Goal: Find specific page/section: Find specific page/section

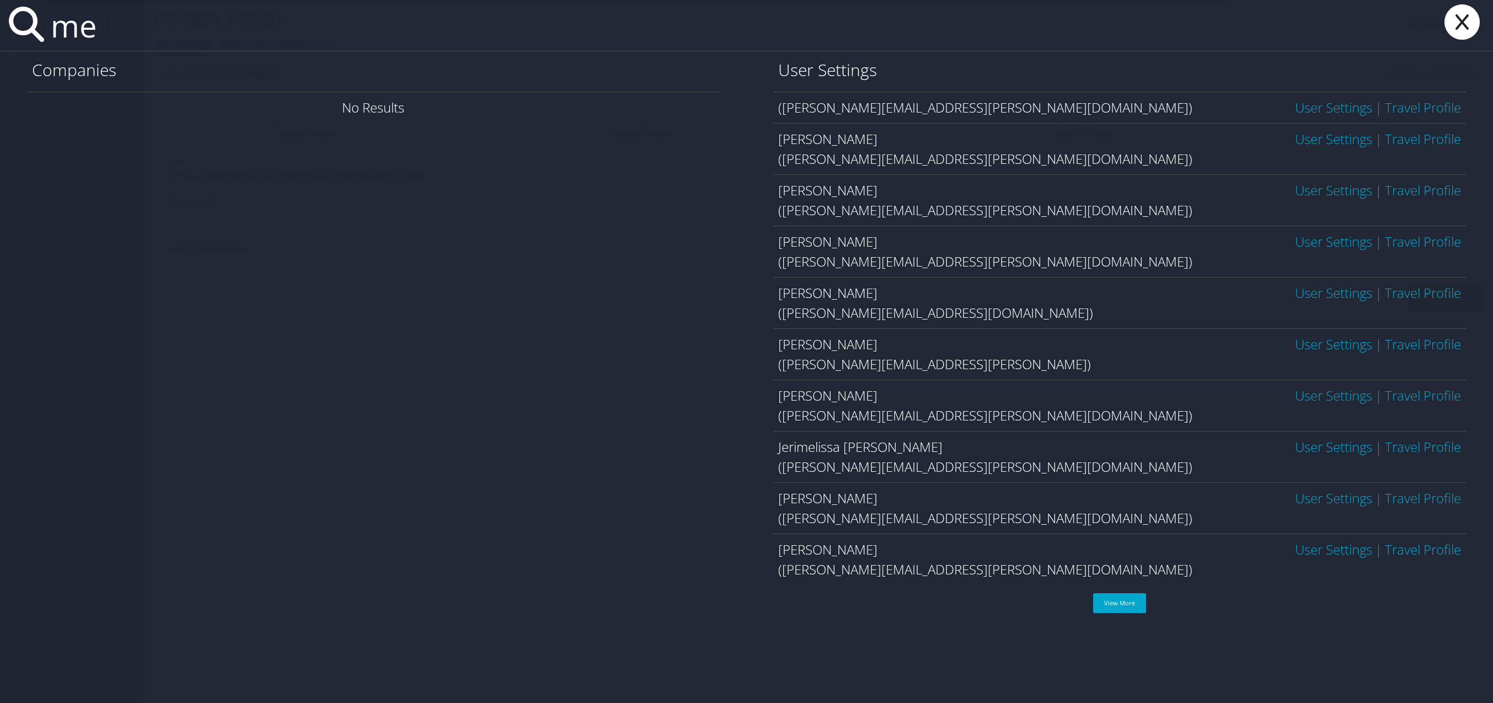
type input "m"
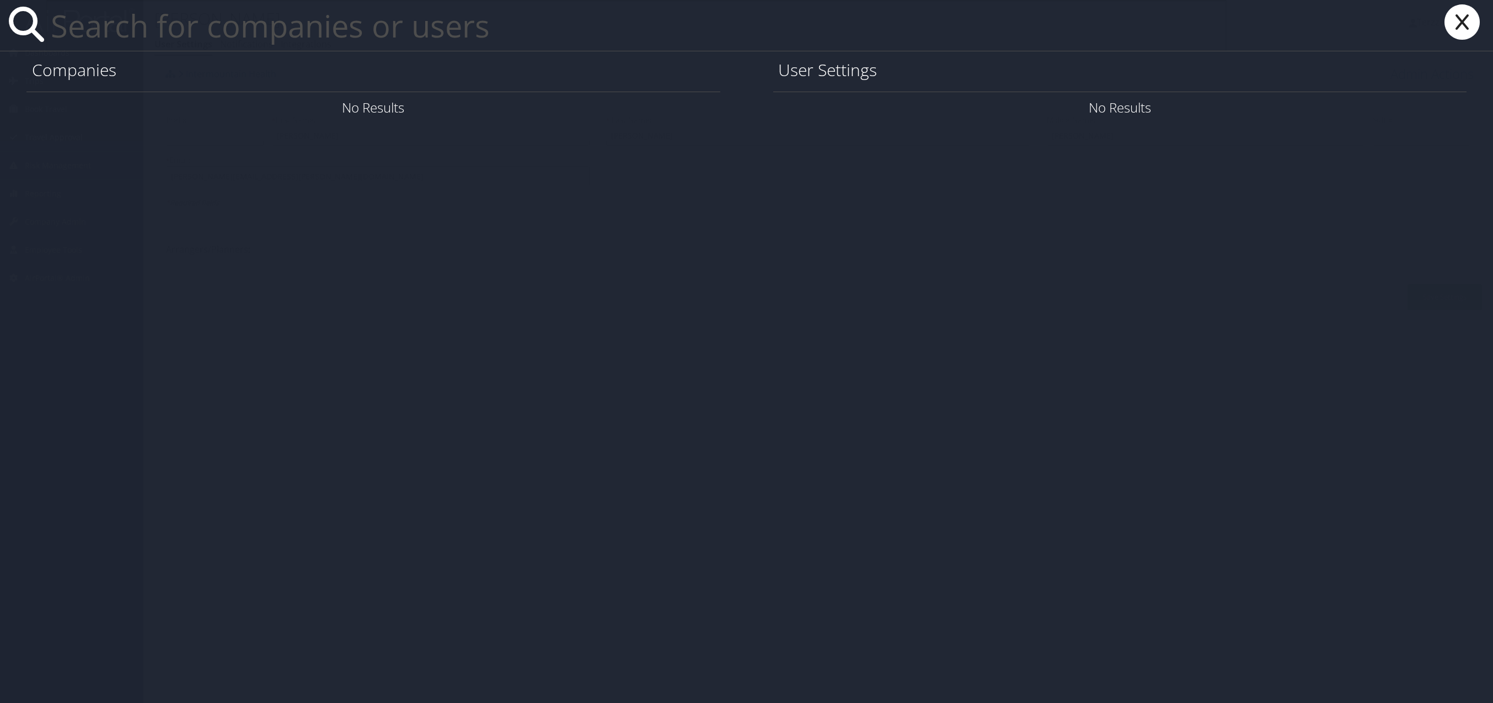
click at [1455, 19] on icon at bounding box center [1462, 21] width 44 height 35
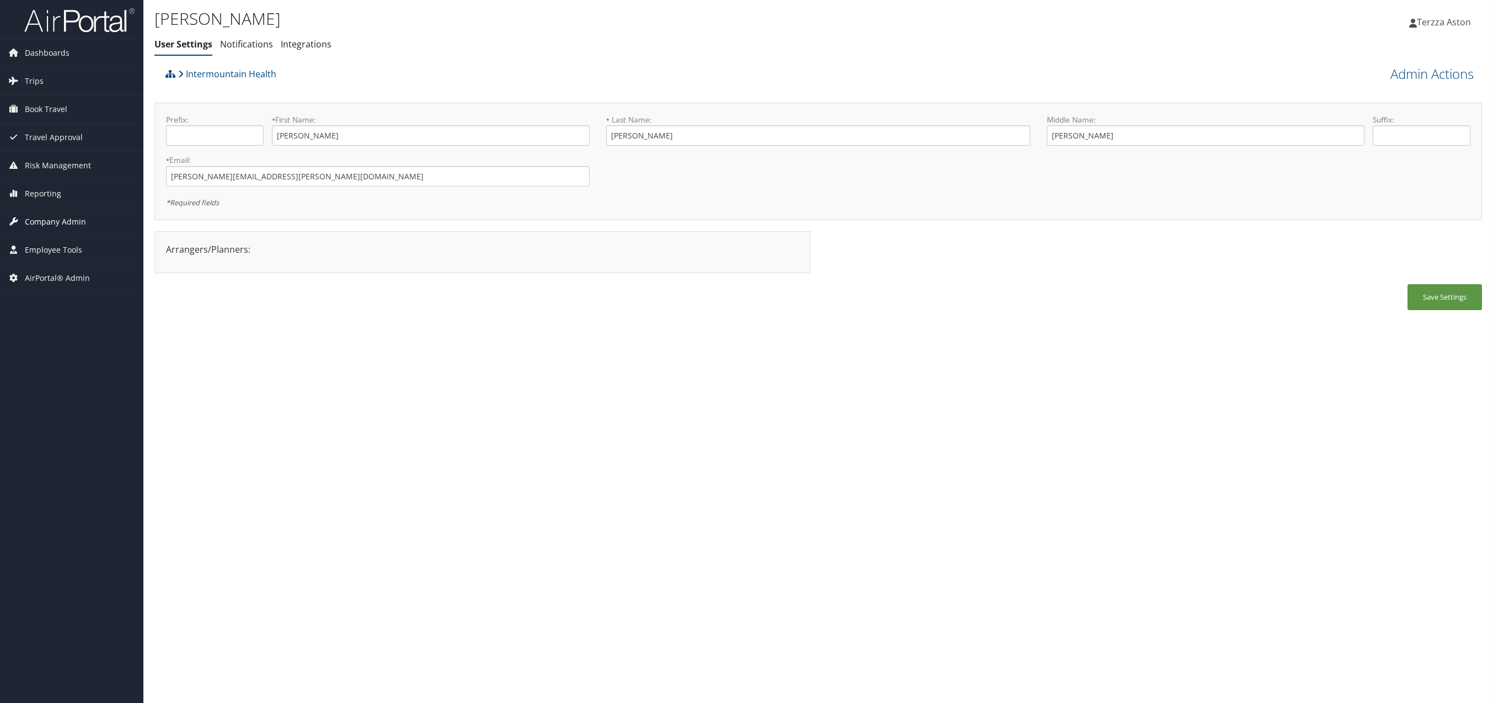
click at [76, 221] on span "Company Admin" at bounding box center [55, 222] width 61 height 28
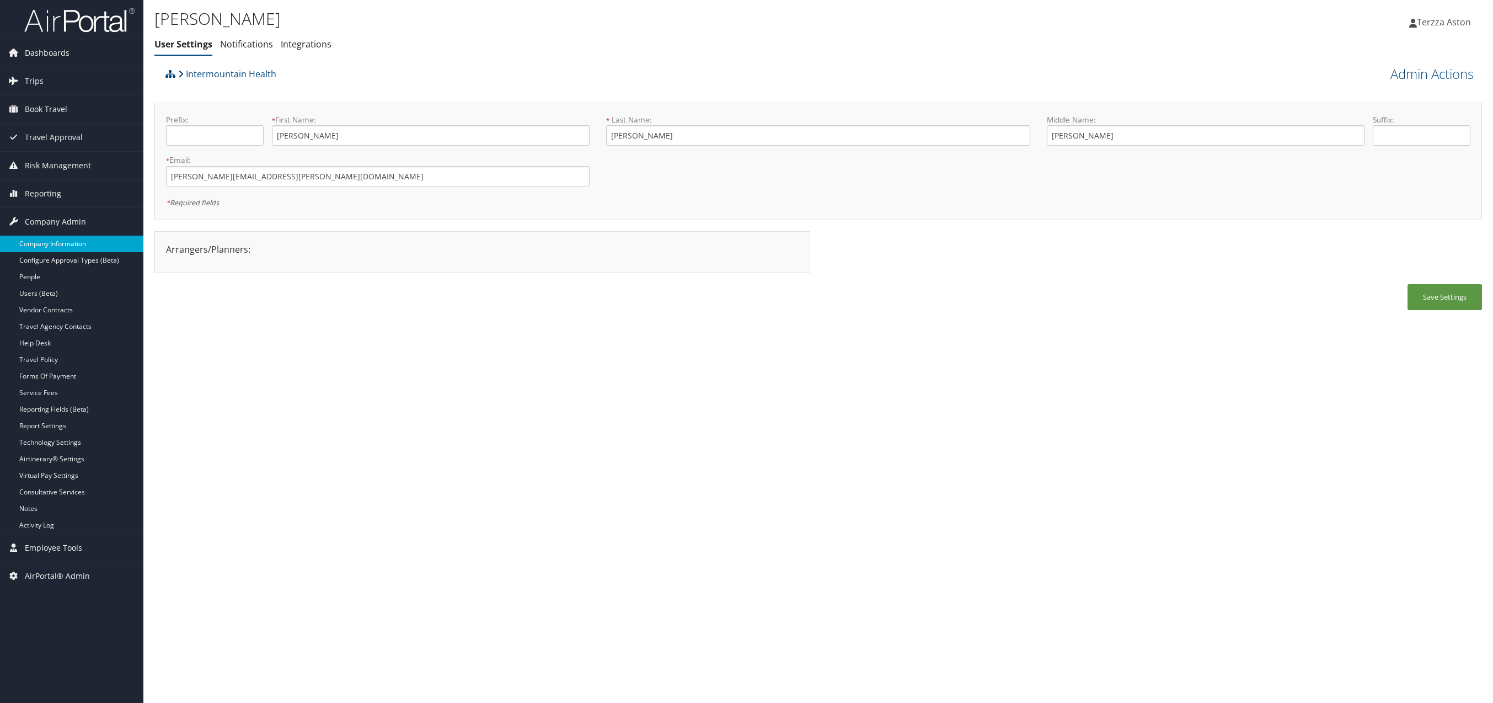
click at [70, 244] on link "Company Information" at bounding box center [71, 243] width 143 height 17
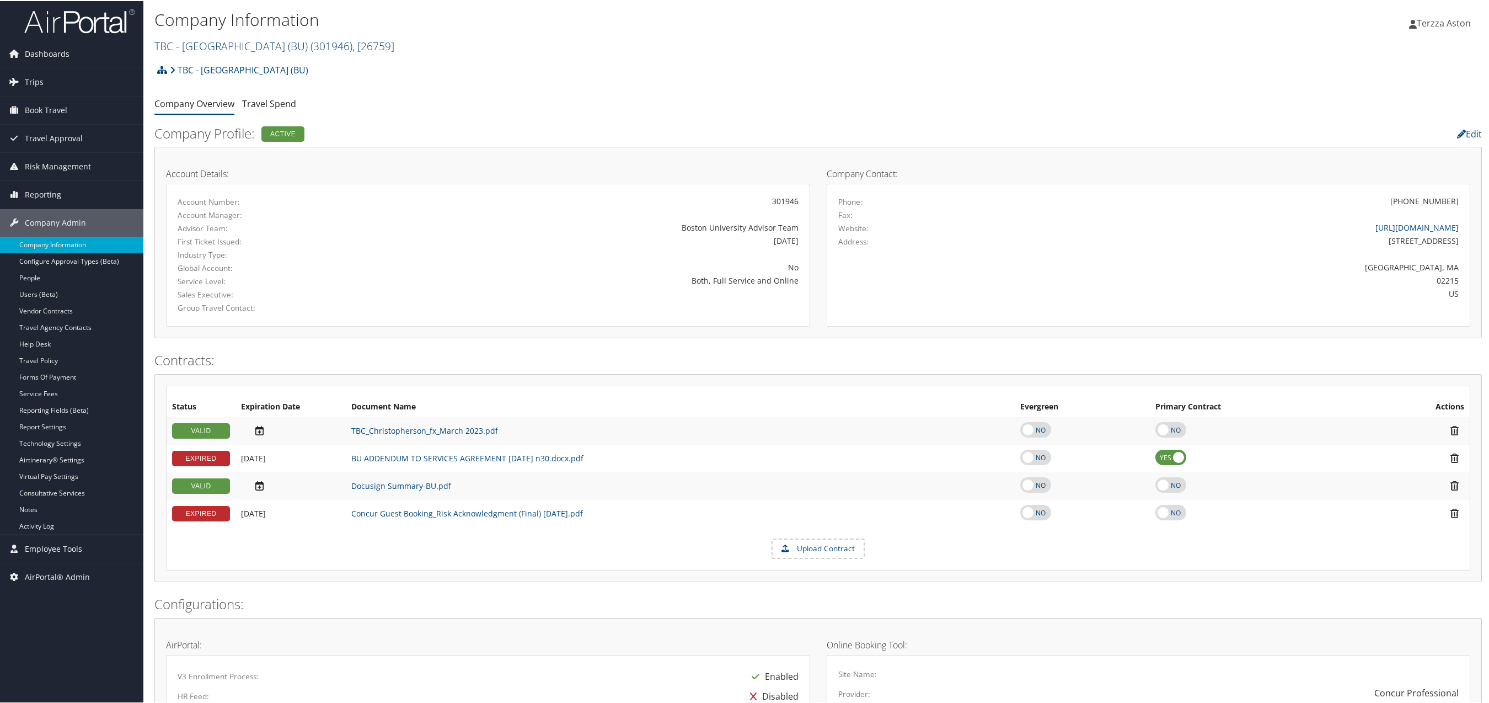
click at [208, 48] on link "TBC - [GEOGRAPHIC_DATA] (BU) ( 301946 ) , [ 26759 ]" at bounding box center [274, 44] width 240 height 15
click at [181, 67] on input "search" at bounding box center [227, 65] width 145 height 20
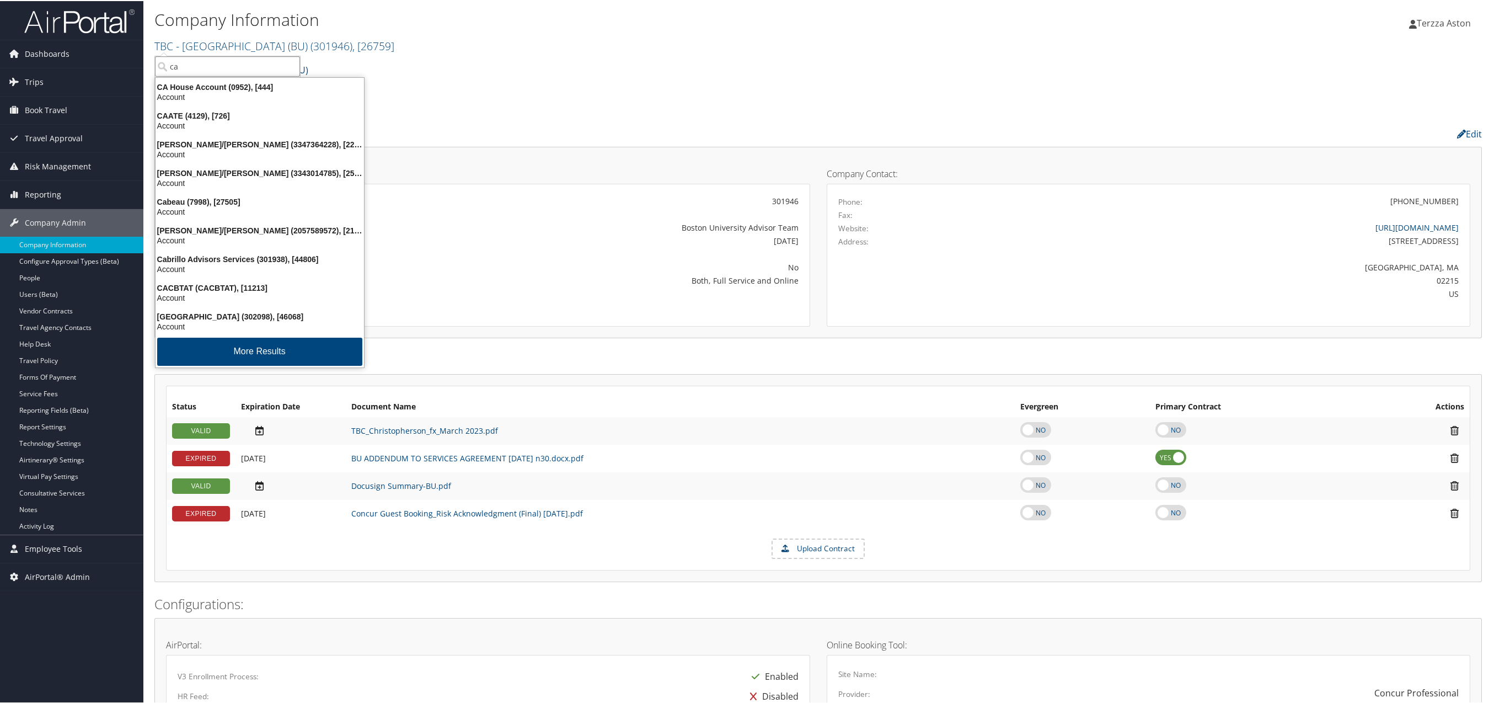
type input "c"
